Goal: Navigation & Orientation: Find specific page/section

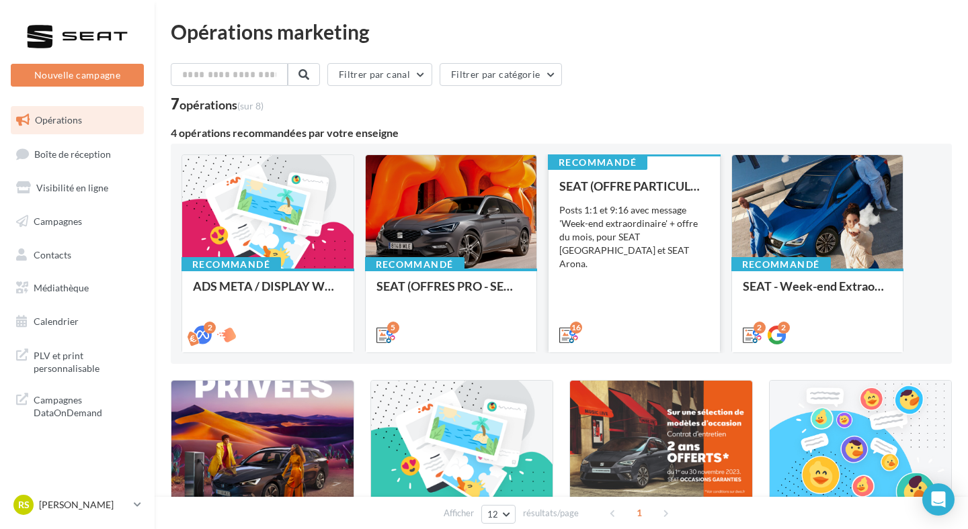
click at [676, 237] on div "Posts 1:1 et 9:16 avec message 'Week-end extraordinaire' + offre du mois, pour …" at bounding box center [634, 237] width 150 height 67
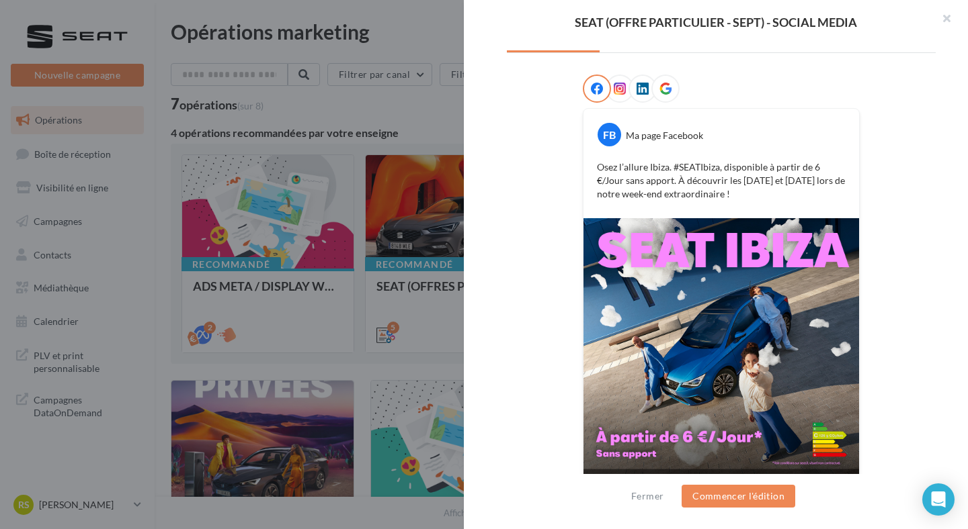
scroll to position [218, 0]
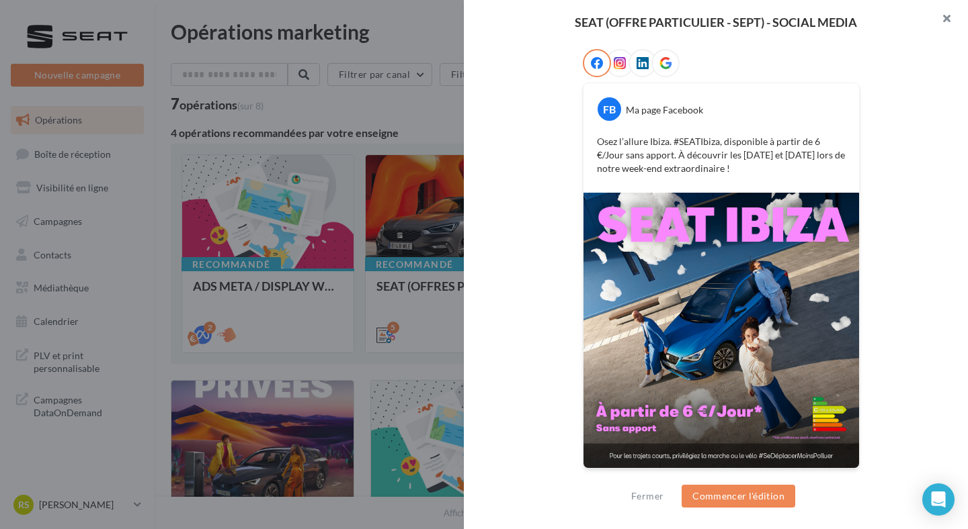
click at [953, 22] on button "button" at bounding box center [941, 20] width 54 height 40
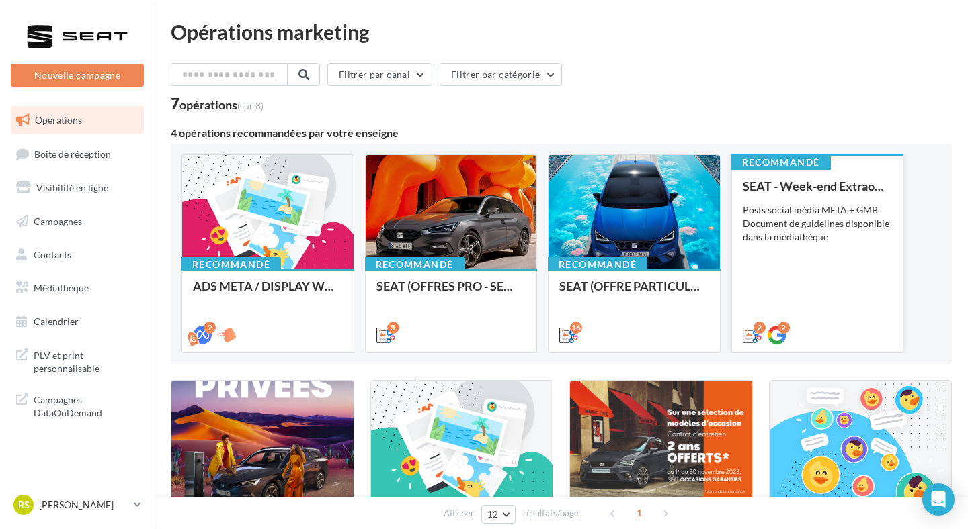
click at [801, 225] on div "Posts social média META + GMB Document de guidelines disponible dans la médiath…" at bounding box center [817, 224] width 150 height 40
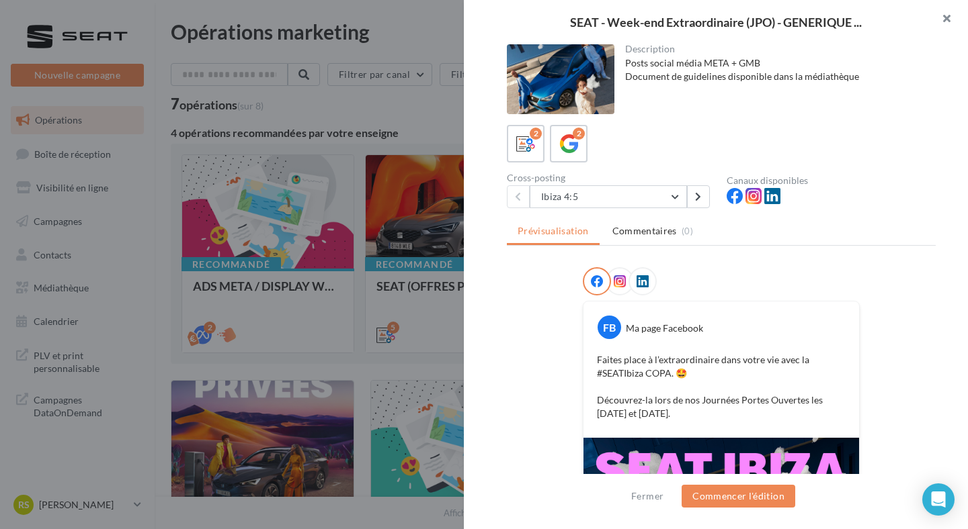
click at [943, 25] on button "button" at bounding box center [941, 20] width 54 height 40
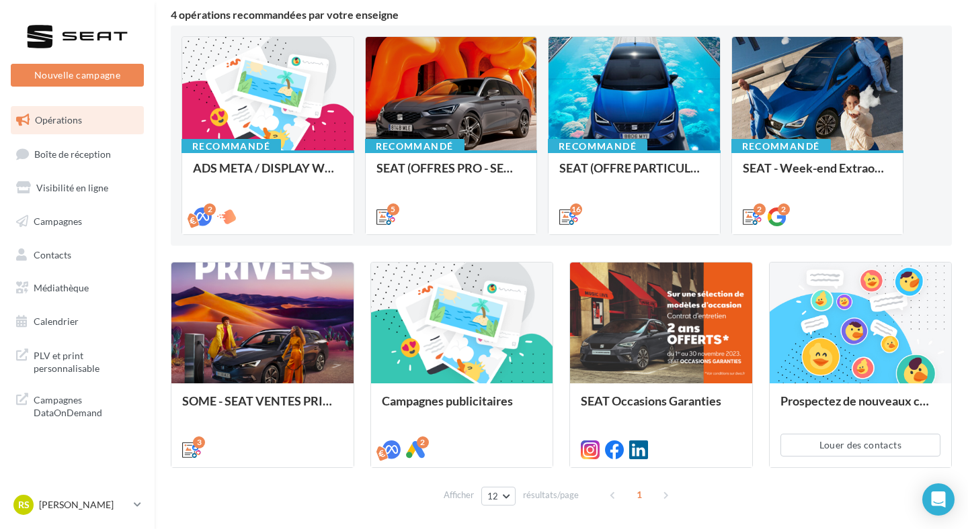
scroll to position [121, 0]
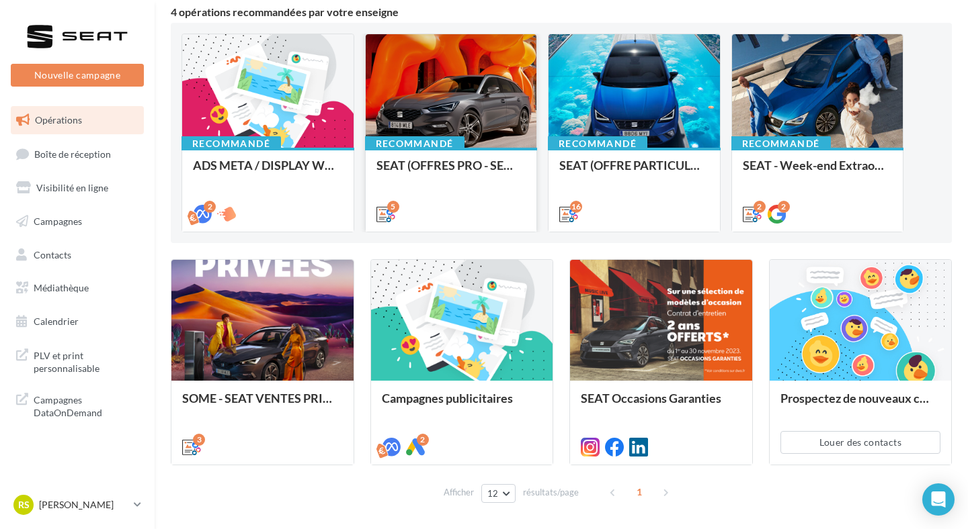
click at [442, 149] on div "Recommandé SEAT (OFFRES PRO - SEPT) - SOCIAL MEDIA" at bounding box center [451, 189] width 171 height 83
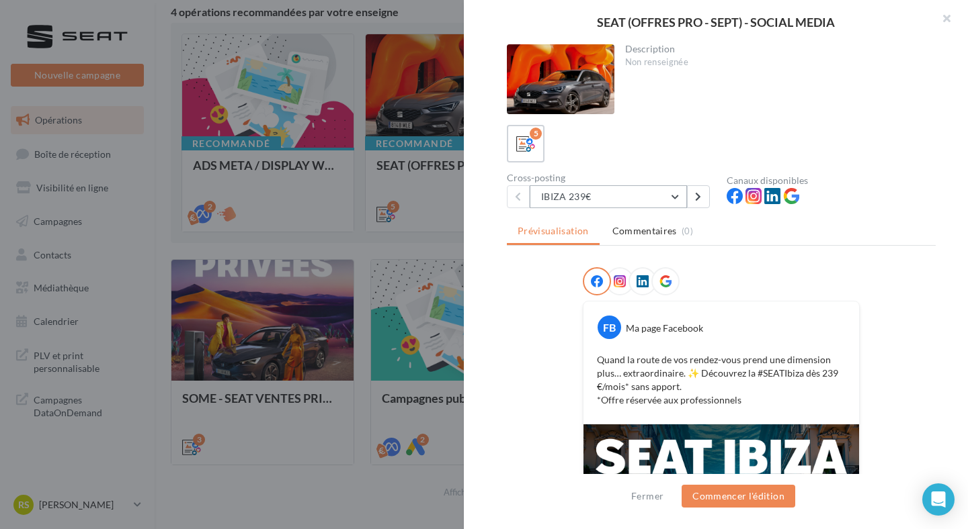
click at [599, 195] on button "IBIZA 239€" at bounding box center [607, 196] width 157 height 23
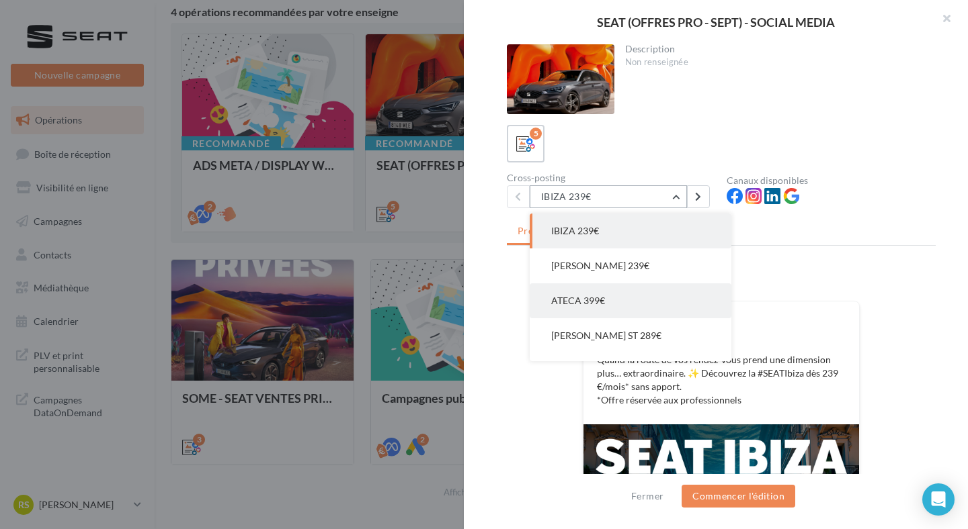
scroll to position [27, 0]
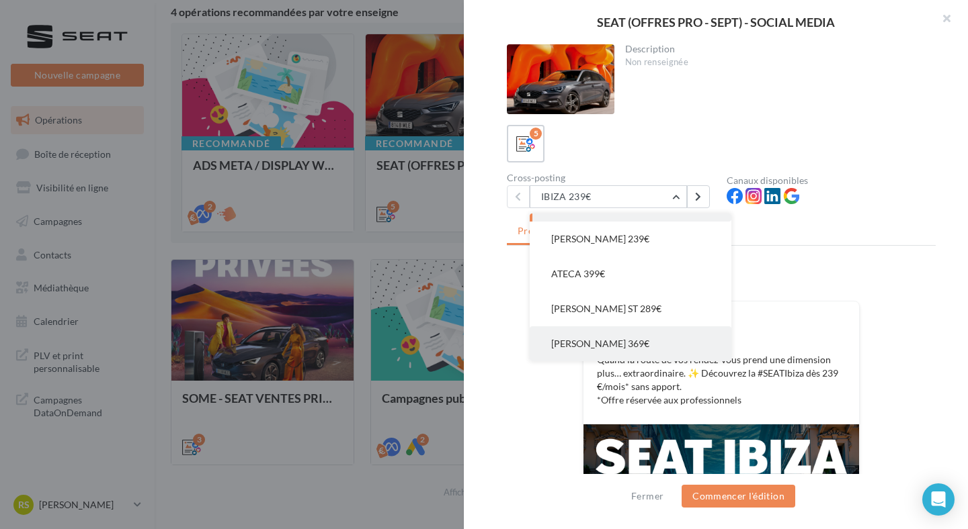
click at [609, 342] on span "[PERSON_NAME] 369€" at bounding box center [600, 343] width 98 height 11
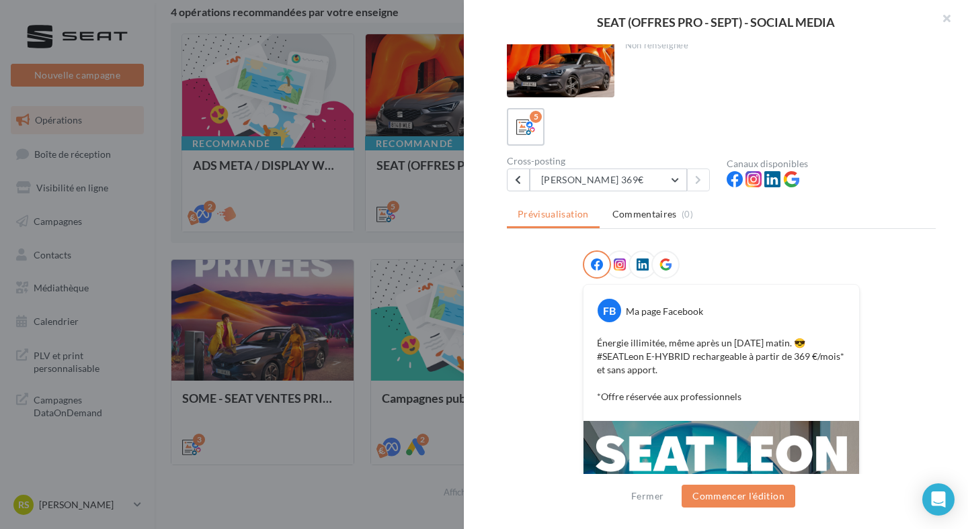
scroll to position [0, 0]
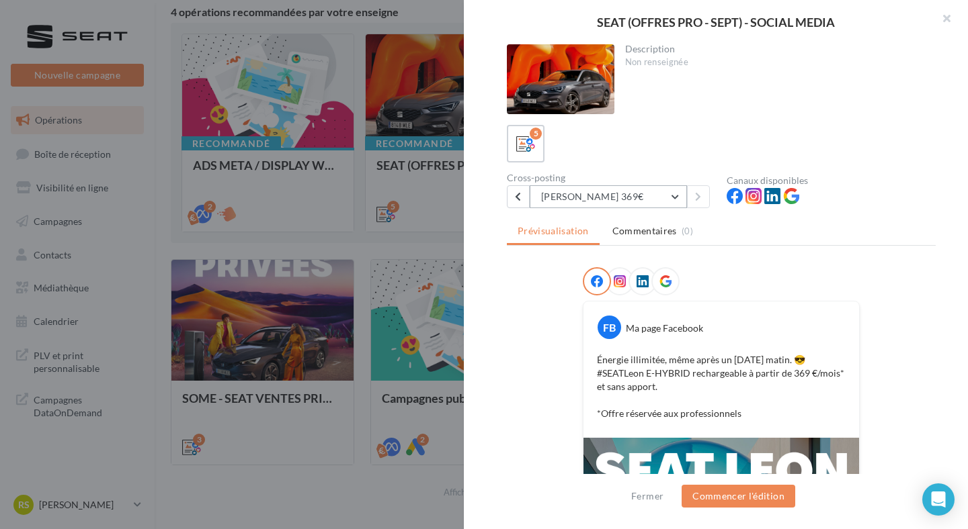
click at [646, 198] on button "[PERSON_NAME] 369€" at bounding box center [607, 196] width 157 height 23
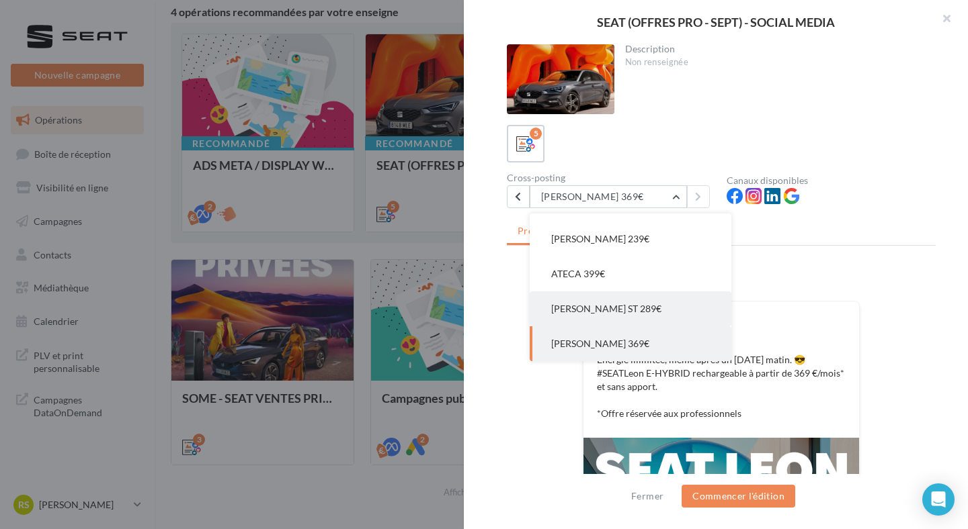
click at [642, 298] on button "[PERSON_NAME] ST 289€" at bounding box center [630, 309] width 202 height 35
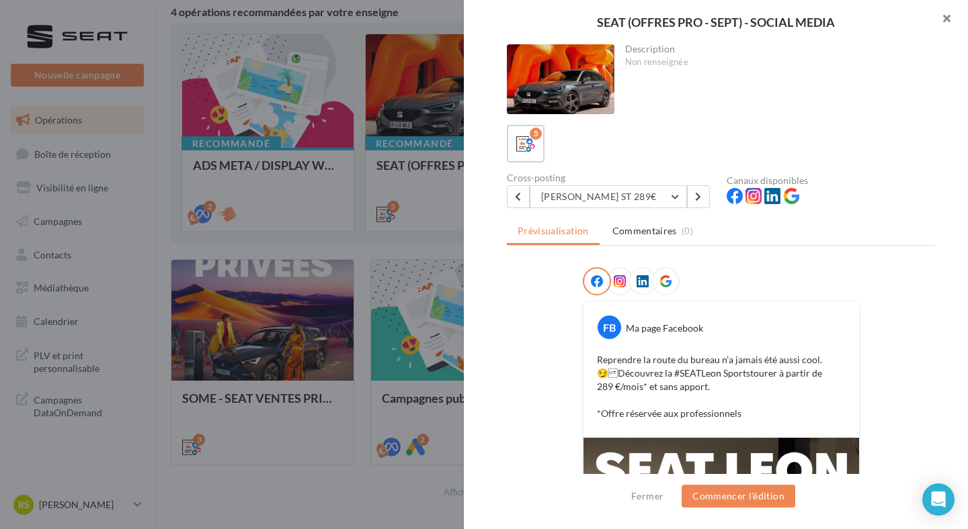
click at [937, 30] on button "button" at bounding box center [941, 20] width 54 height 40
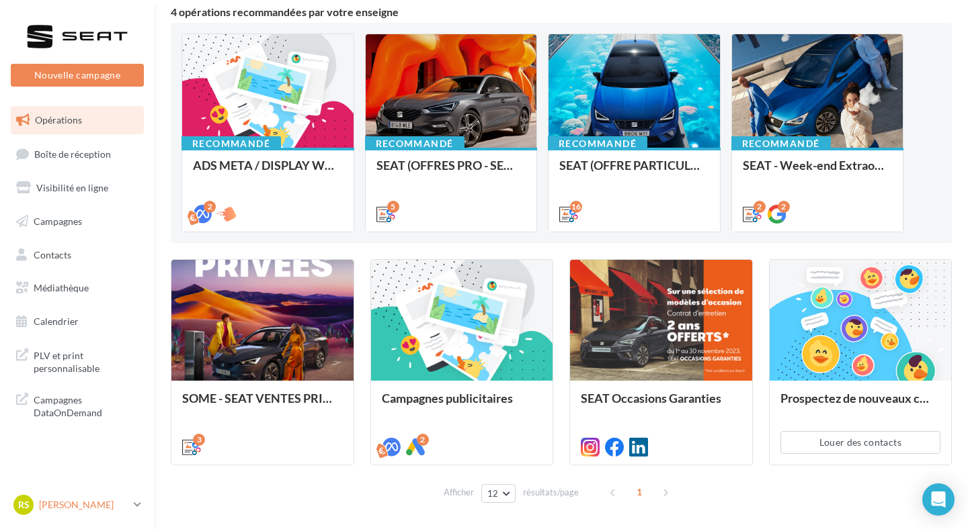
click at [97, 507] on p "[PERSON_NAME]" at bounding box center [83, 505] width 89 height 13
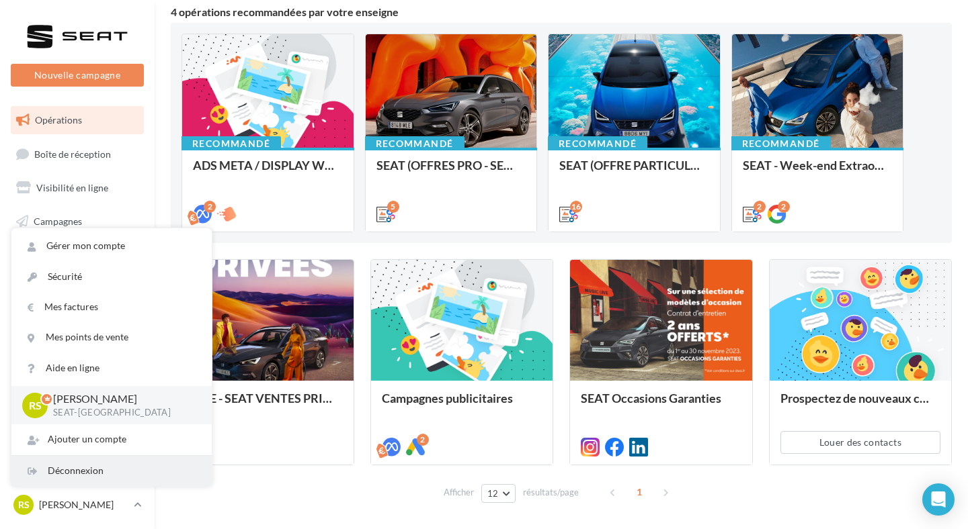
click at [130, 470] on div "Déconnexion" at bounding box center [111, 471] width 200 height 30
